Goal: Information Seeking & Learning: Learn about a topic

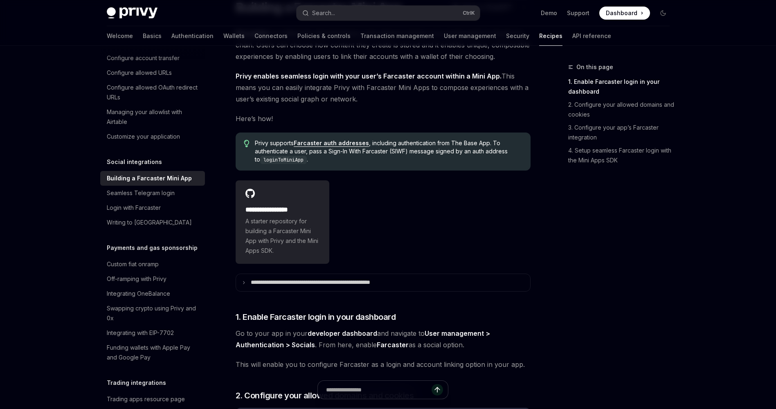
scroll to position [82, 0]
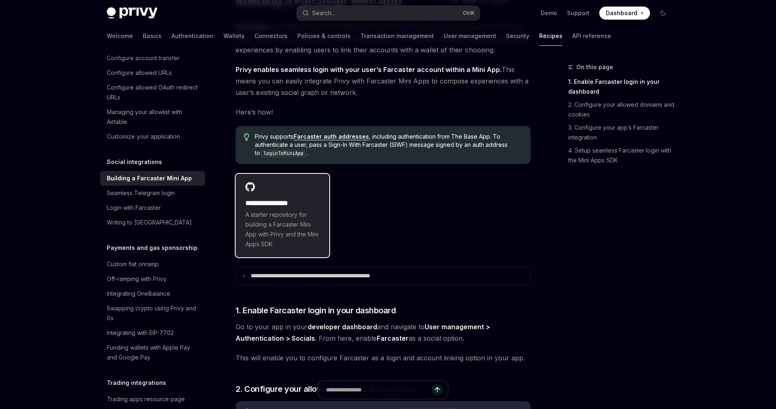
click at [284, 217] on span "A starter repository for building a Farcaster Mini App with Privy and the Mini …" at bounding box center [282, 229] width 74 height 39
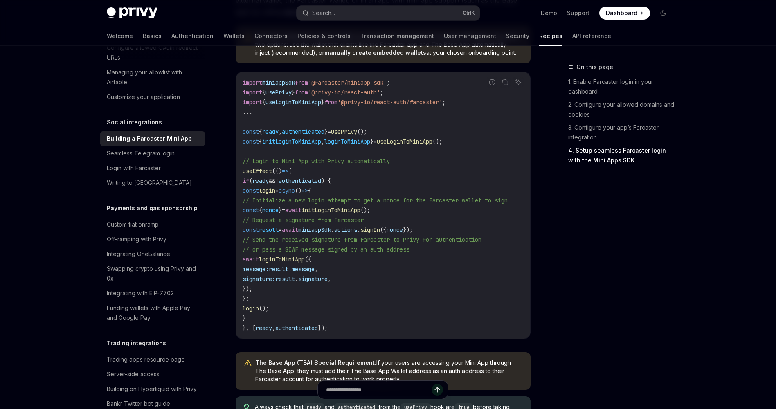
scroll to position [579, 0]
click at [161, 157] on div "Seamless Telegram login" at bounding box center [141, 152] width 68 height 10
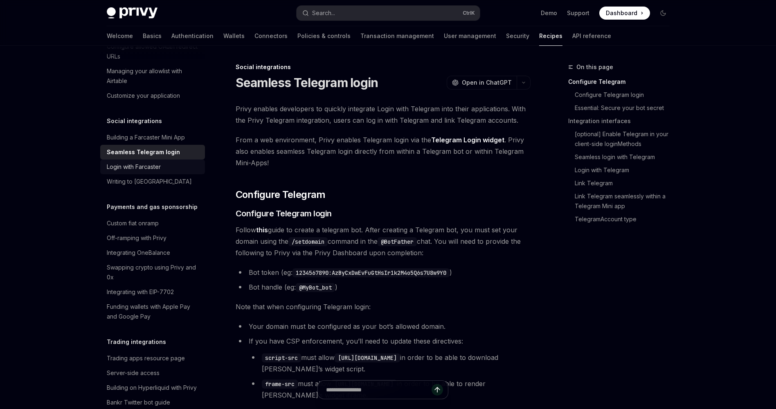
click at [159, 172] on div "Login with Farcaster" at bounding box center [134, 167] width 54 height 10
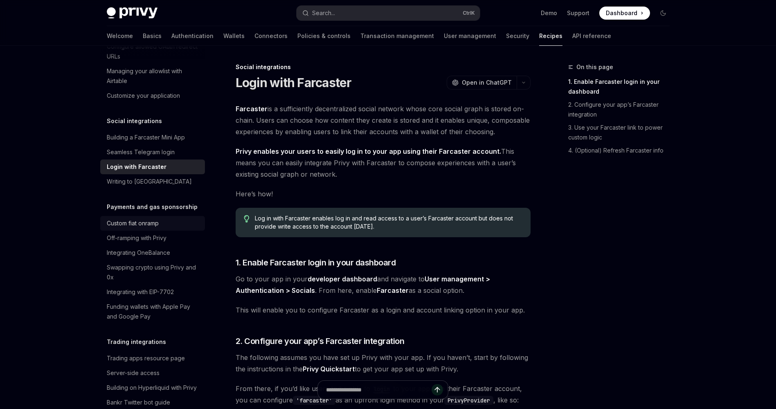
click at [138, 228] on div "Custom fiat onramp" at bounding box center [133, 223] width 52 height 10
type textarea "*"
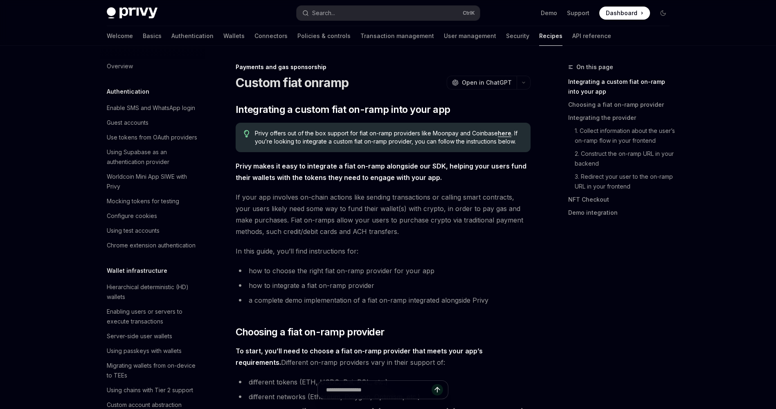
click at [125, 34] on div "Welcome Basics Authentication Wallets Connectors Policies & controls Transactio…" at bounding box center [359, 36] width 504 height 20
click at [143, 35] on link "Basics" at bounding box center [152, 36] width 19 height 20
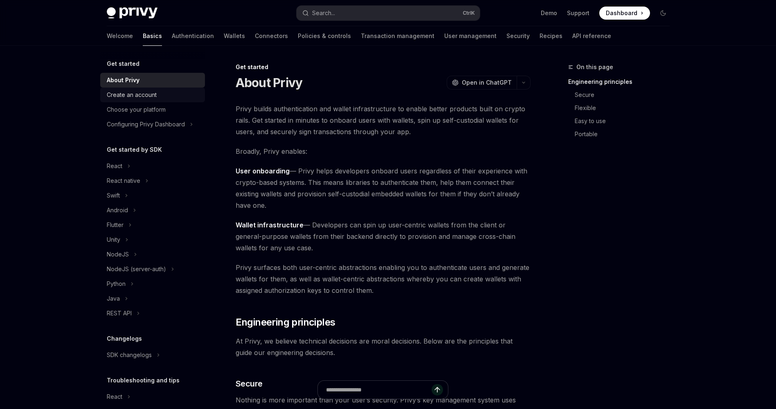
click at [157, 94] on div "Create an account" at bounding box center [153, 95] width 93 height 10
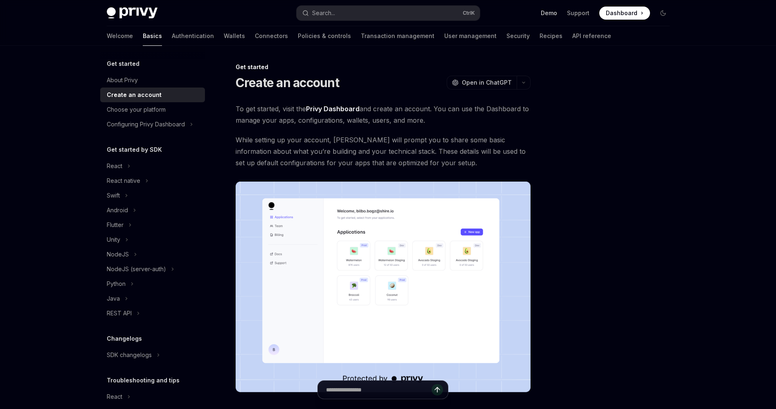
click at [556, 12] on link "Demo" at bounding box center [548, 13] width 16 height 8
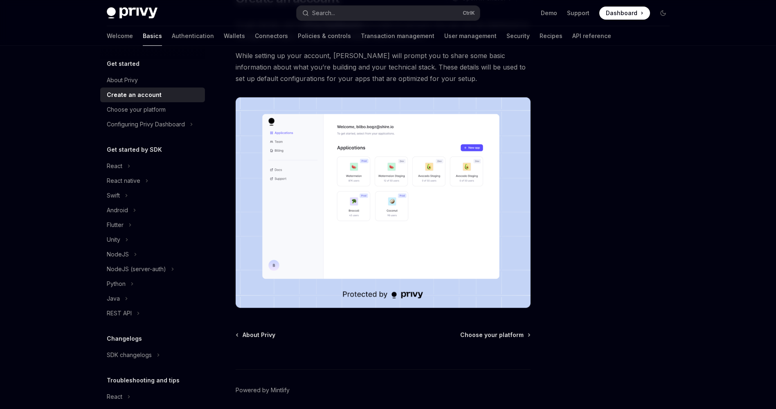
scroll to position [115, 0]
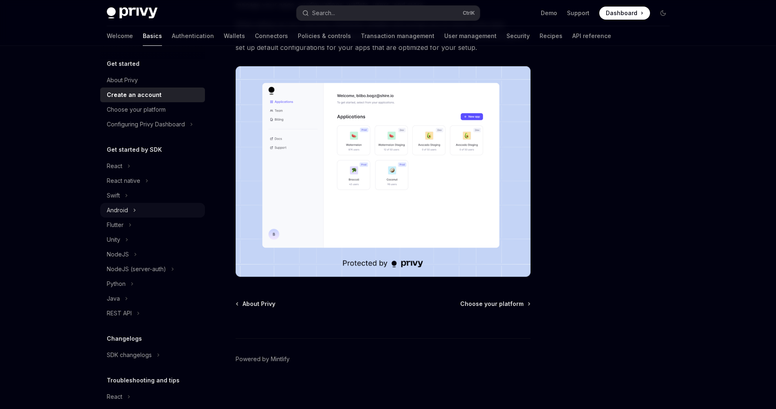
click at [119, 210] on div "Android" at bounding box center [117, 210] width 21 height 10
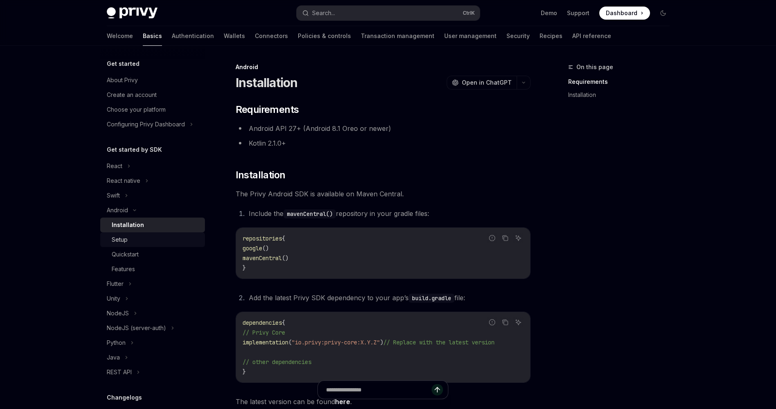
click at [145, 244] on link "Setup" at bounding box center [152, 239] width 105 height 15
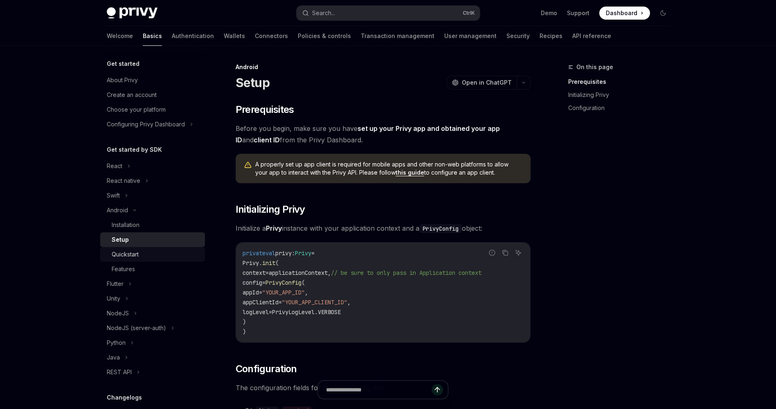
click at [145, 258] on div "Quickstart" at bounding box center [156, 254] width 88 height 10
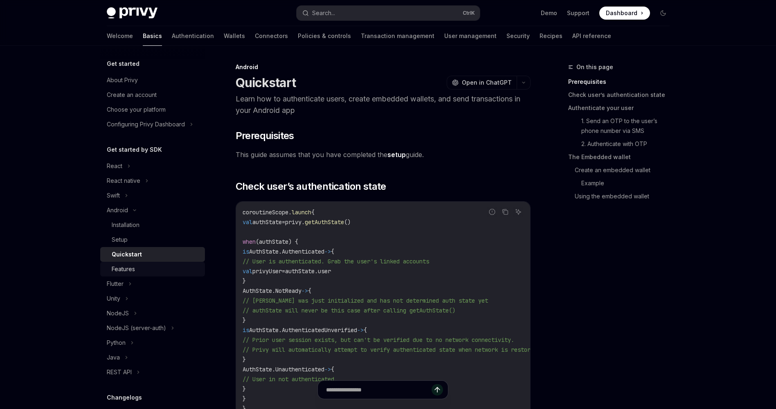
click at [146, 270] on div "Features" at bounding box center [156, 269] width 88 height 10
type textarea "*"
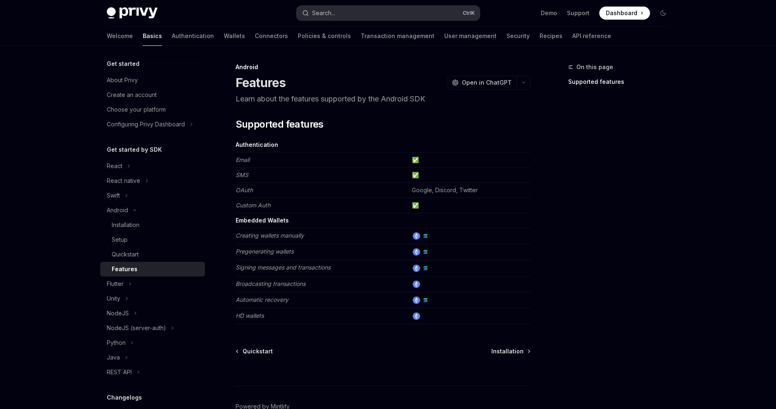
click at [398, 9] on button "Search... Ctrl K" at bounding box center [387, 13] width 183 height 15
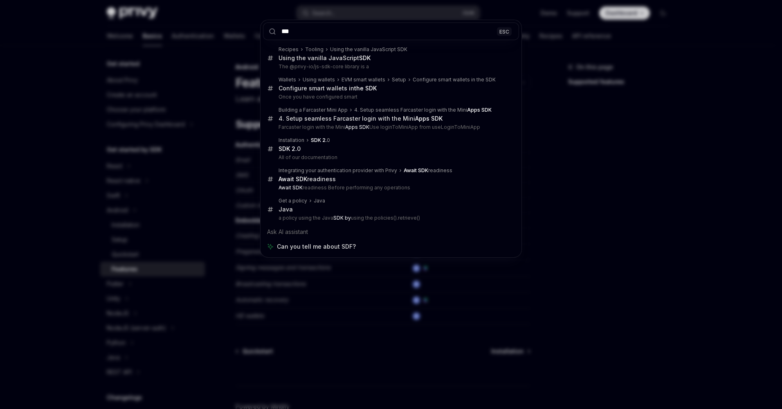
type input "***"
drag, startPoint x: 685, startPoint y: 75, endPoint x: 679, endPoint y: 38, distance: 36.8
click at [682, 76] on div "*** ESC Recipes Tooling Using the vanilla JavaScript SDK Using the vanilla Java…" at bounding box center [391, 204] width 782 height 409
